Goal: Download file/media

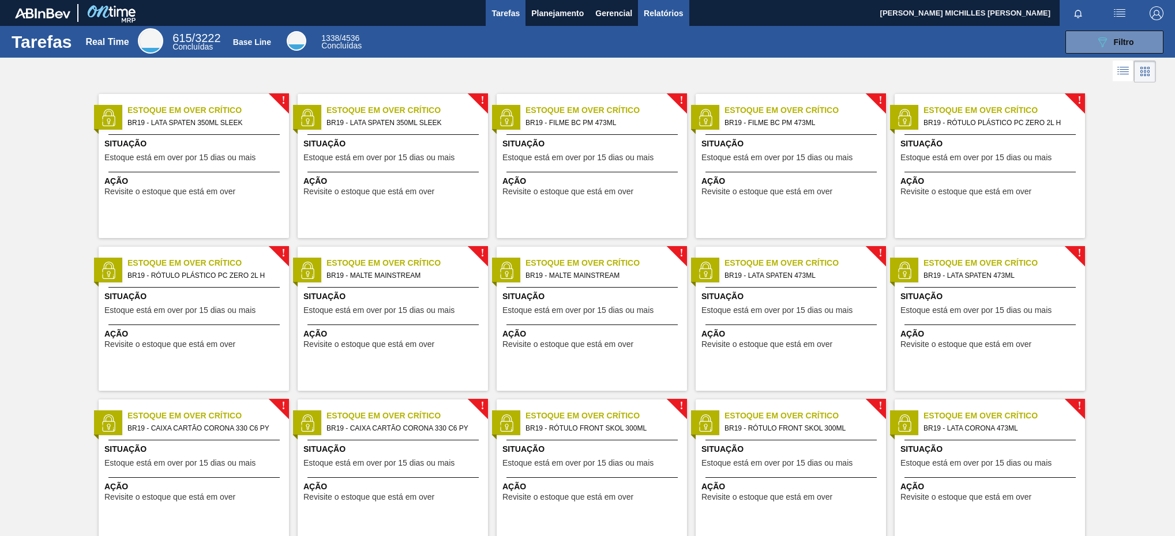
click at [678, 9] on span "Relatórios" at bounding box center [663, 13] width 39 height 14
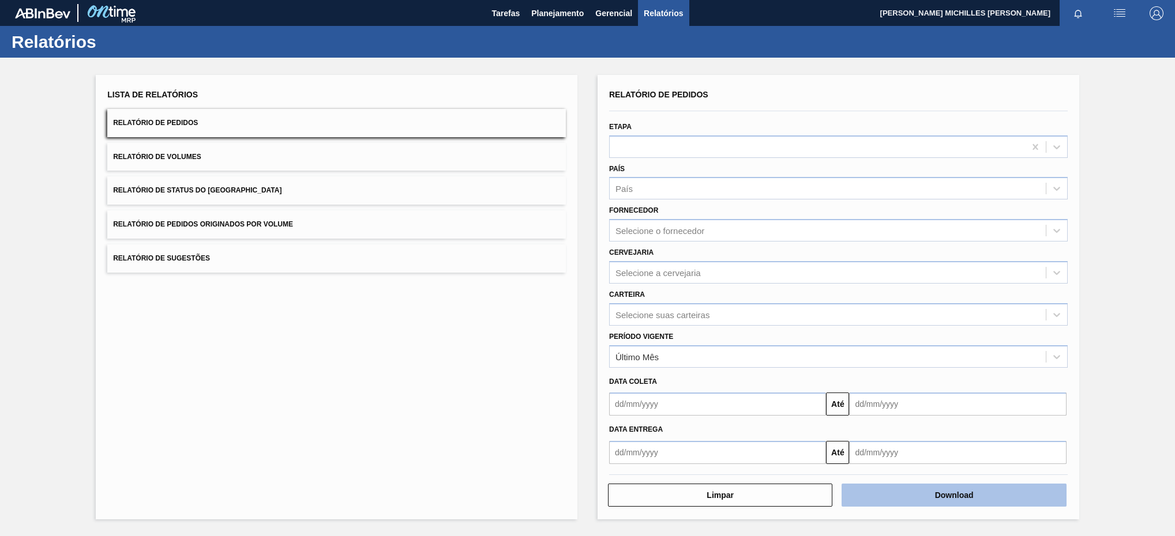
click at [988, 490] on button "Download" at bounding box center [954, 495] width 224 height 23
